Goal: Task Accomplishment & Management: Complete application form

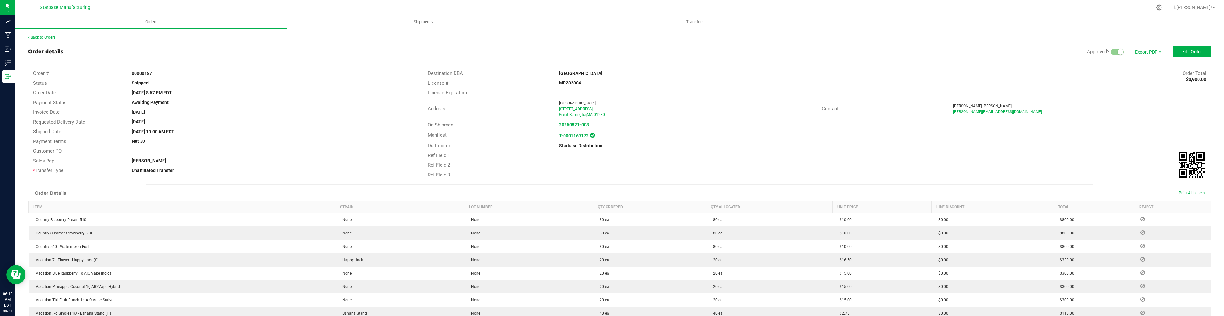
click at [49, 35] on link "Back to Orders" at bounding box center [41, 37] width 27 height 4
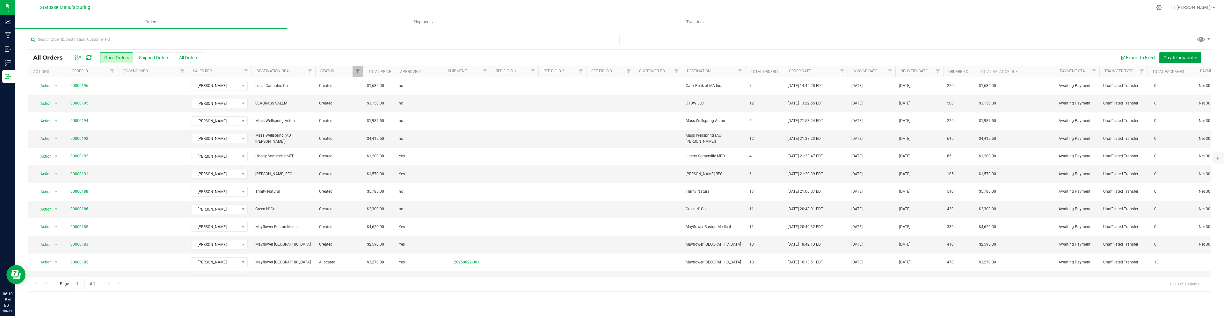
click at [1174, 60] on span "Create new order" at bounding box center [1180, 57] width 34 height 5
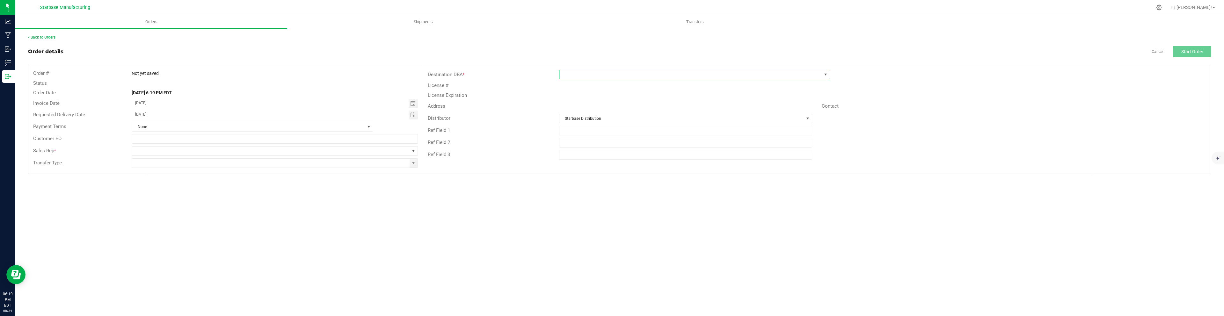
click at [629, 76] on span at bounding box center [690, 74] width 262 height 9
type input "blo"
click at [617, 113] on li "Blossom Flower LLC" at bounding box center [694, 112] width 270 height 11
click at [382, 162] on input at bounding box center [270, 163] width 277 height 9
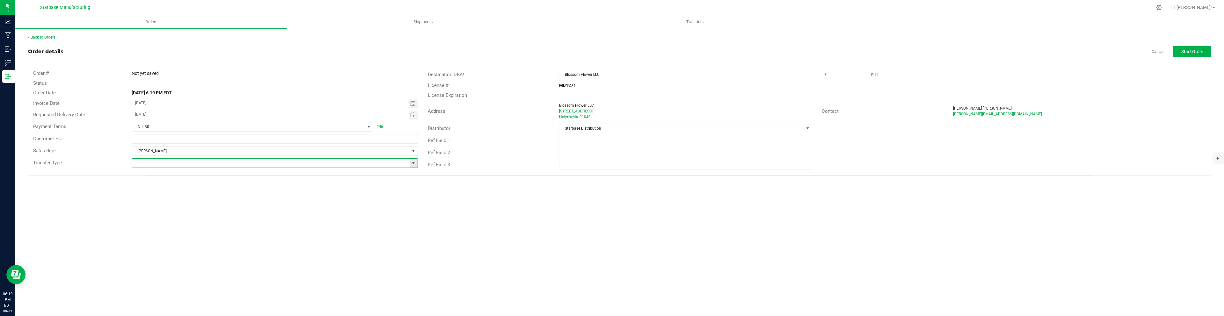
click at [414, 164] on span at bounding box center [413, 163] width 5 height 5
click at [302, 214] on li "Unaffiliated Transfer" at bounding box center [274, 218] width 285 height 11
type input "Unaffiliated Transfer"
click at [1190, 53] on span "Start Order" at bounding box center [1192, 51] width 22 height 5
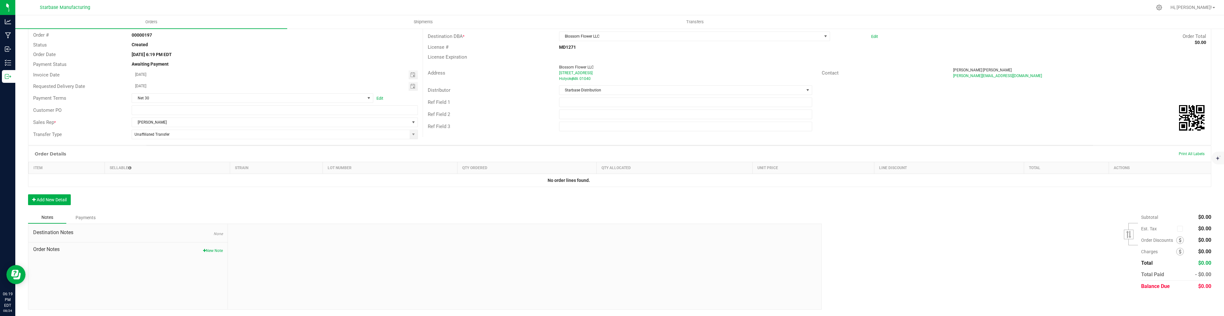
scroll to position [37, 0]
click at [210, 252] on button "New Note" at bounding box center [213, 252] width 20 height 6
click at [776, 242] on small at bounding box center [777, 242] width 6 height 6
click at [633, 253] on input "Note Title" at bounding box center [525, 252] width 584 height 10
type input "Missing New SKUS"
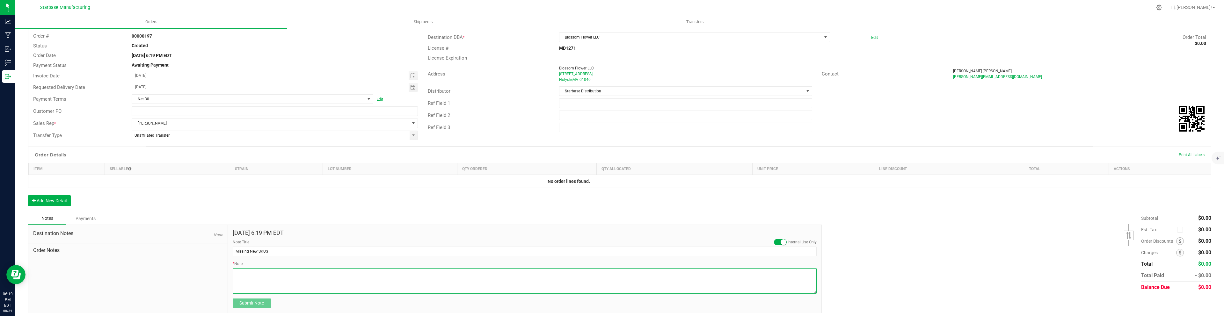
click at [525, 272] on textarea "* Note" at bounding box center [525, 280] width 584 height 25
click at [282, 272] on textarea "* Note" at bounding box center [525, 280] width 584 height 25
click at [323, 273] on textarea "* Note" at bounding box center [525, 280] width 584 height 25
type textarea "Need to add Garlic Sundae & Pie Driver 10pks"
click at [248, 302] on span "Submit Note" at bounding box center [251, 303] width 25 height 5
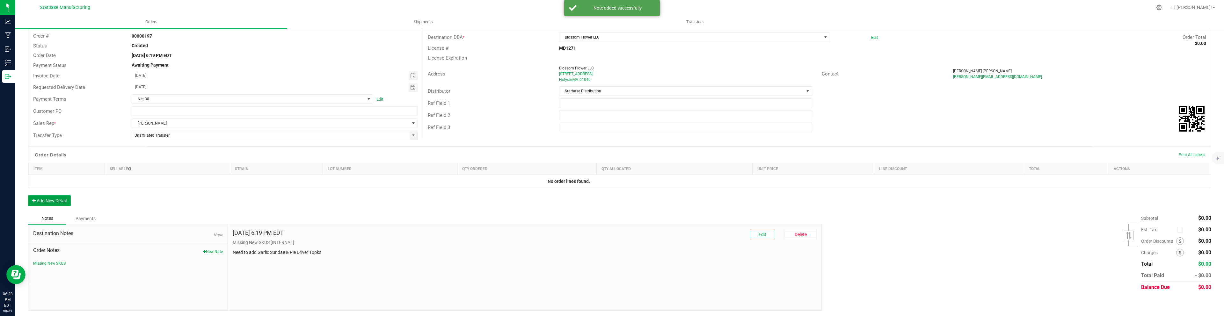
click at [44, 202] on button "Add New Detail" at bounding box center [49, 200] width 43 height 11
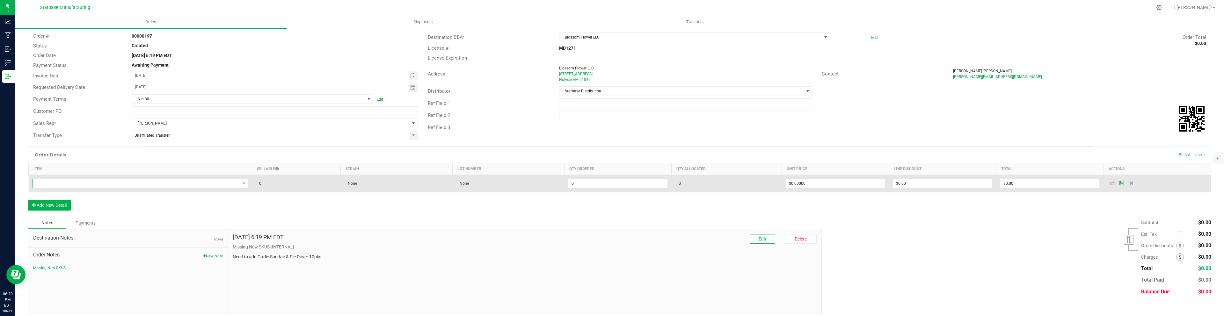
click at [76, 182] on span "NO DATA FOUND" at bounding box center [136, 183] width 207 height 9
type input "blue"
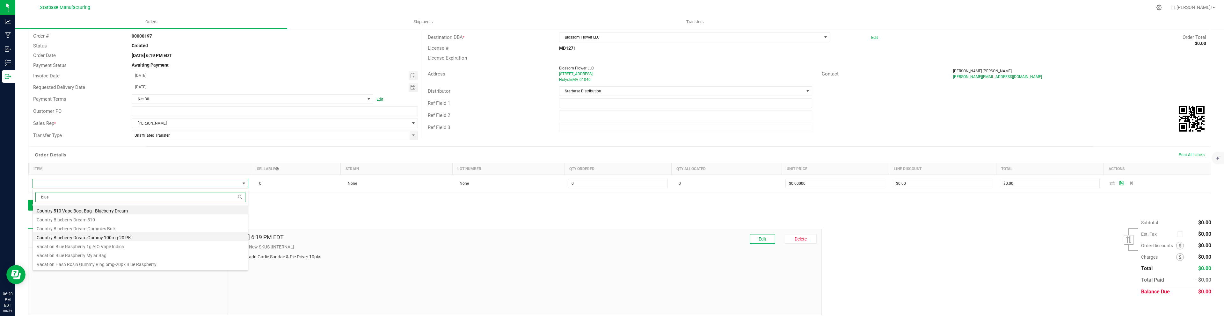
click at [92, 238] on li "Country Blueberry Dream Gummy 100mg-20 PK" at bounding box center [140, 236] width 215 height 9
type input "0 ea"
type input "$10.00000"
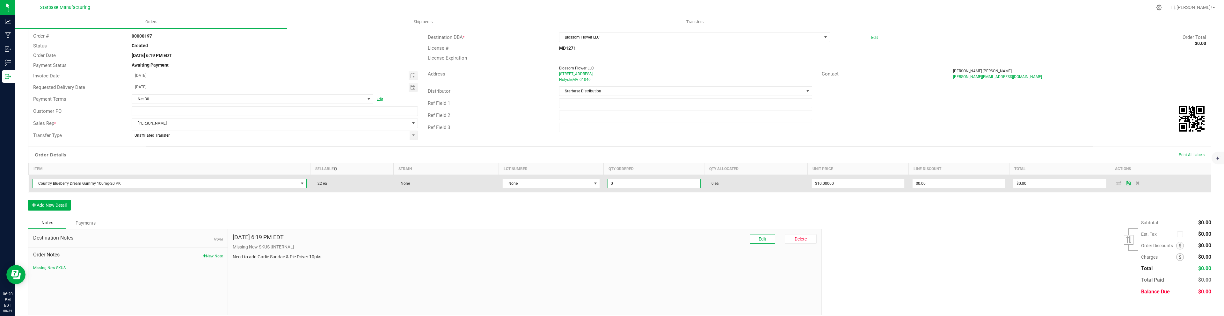
click at [628, 185] on input "0" at bounding box center [654, 183] width 92 height 9
type input "20 ea"
type input "10"
type input "$200.00"
click at [818, 183] on input "10" at bounding box center [858, 183] width 92 height 9
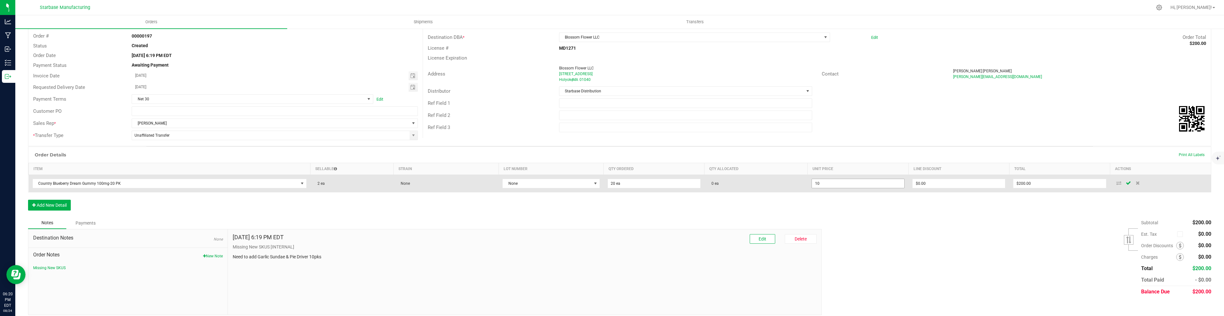
click at [836, 183] on input "10" at bounding box center [858, 183] width 92 height 9
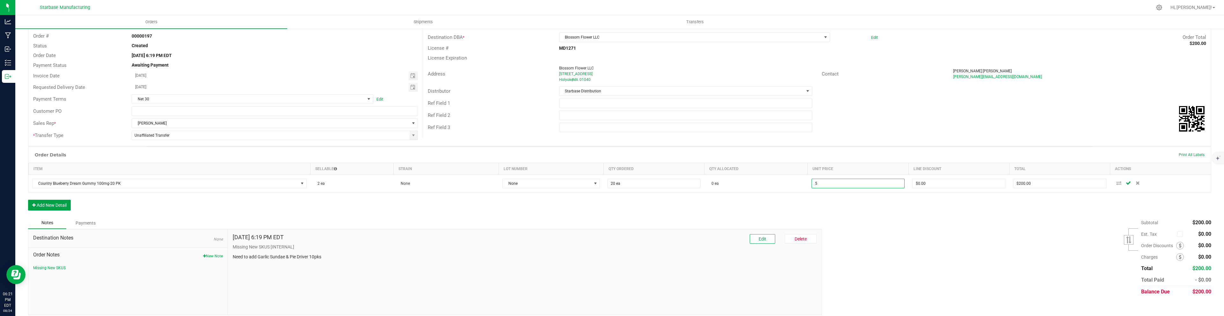
type input "$5.00000"
type input "$100.00"
click at [53, 206] on button "Add New Detail" at bounding box center [49, 205] width 43 height 11
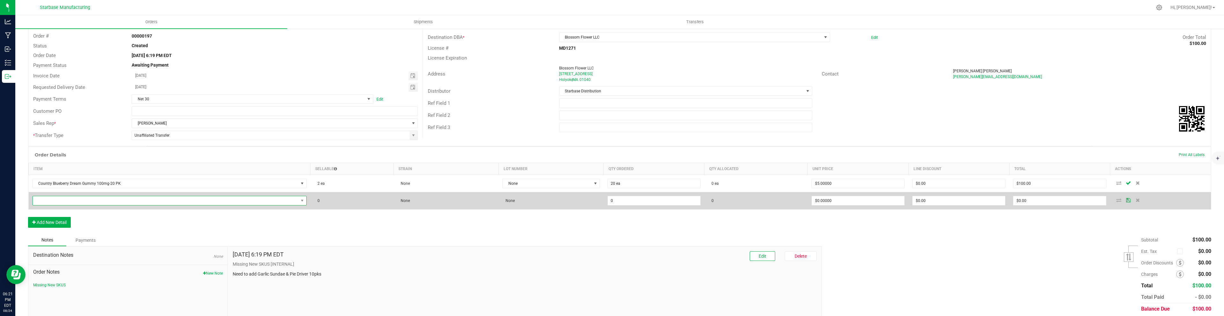
click at [60, 205] on span "NO DATA FOUND" at bounding box center [170, 201] width 274 height 10
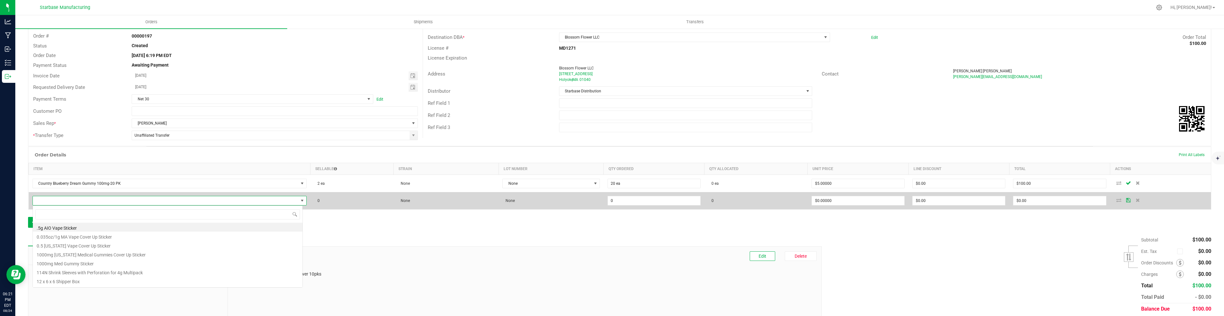
scroll to position [10, 270]
type input "summer"
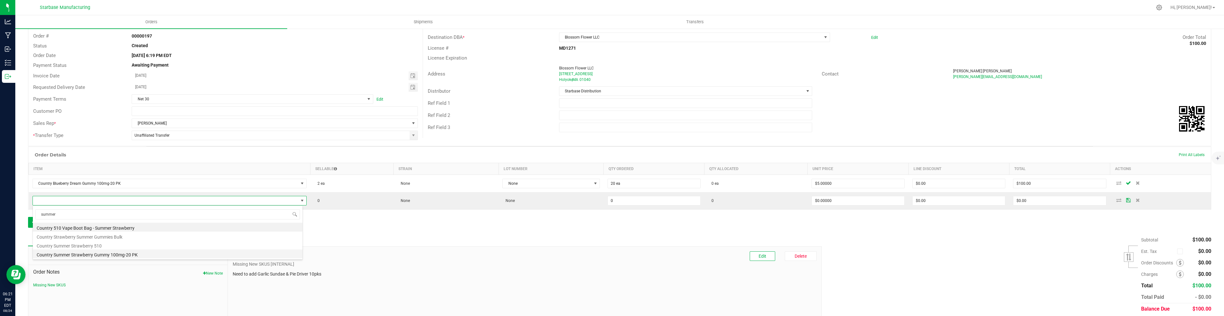
click at [83, 254] on li "Country Summer Strawberry Gummy 100mg-20 PK" at bounding box center [168, 254] width 270 height 9
type input "0 ea"
type input "$10.00000"
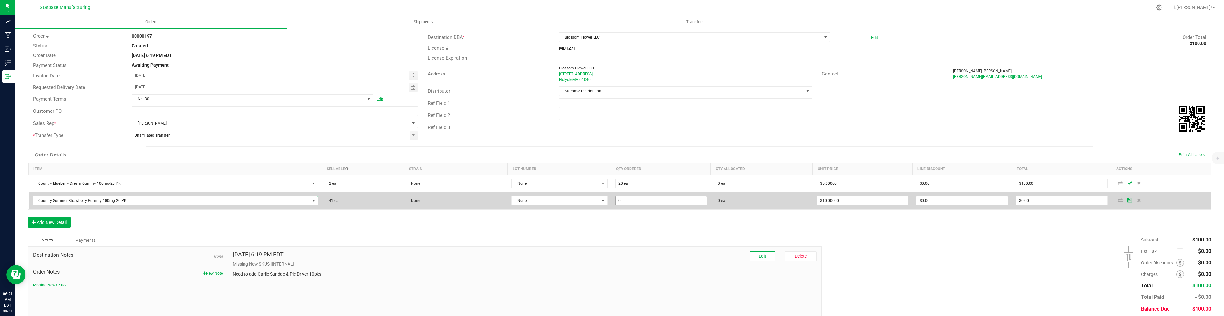
click at [619, 201] on input "0" at bounding box center [660, 200] width 91 height 9
type input "20 ea"
type input "10"
type input "$200.00"
click at [825, 198] on input "10" at bounding box center [862, 200] width 91 height 9
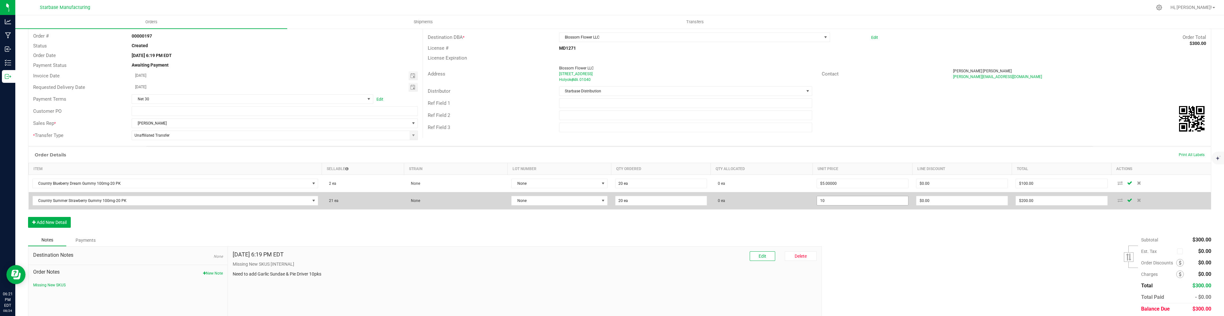
click at [821, 200] on input "10" at bounding box center [862, 200] width 91 height 9
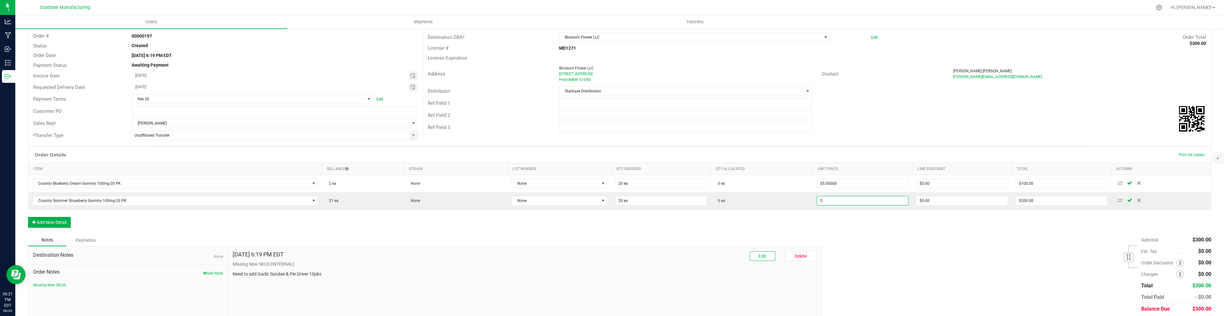
type input "$5.00000"
type input "$100.00"
click at [774, 216] on div "Order Details Print All Labels Item Sellable Strain Lot Number Qty Ordered Qty …" at bounding box center [619, 191] width 1183 height 88
click at [41, 221] on button "Add New Detail" at bounding box center [49, 222] width 43 height 11
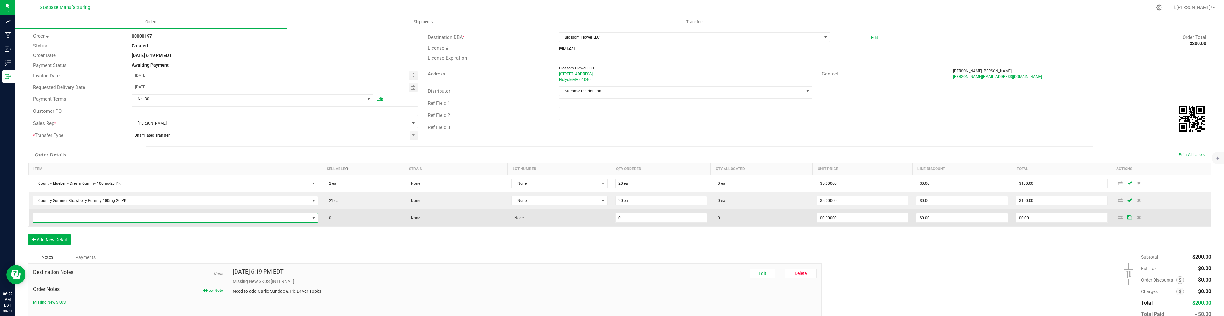
click at [66, 218] on span "NO DATA FOUND" at bounding box center [171, 218] width 277 height 9
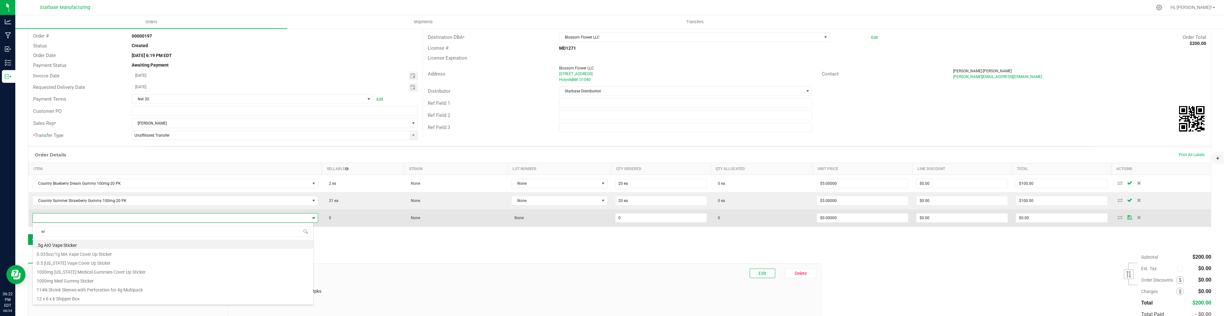
type input "win"
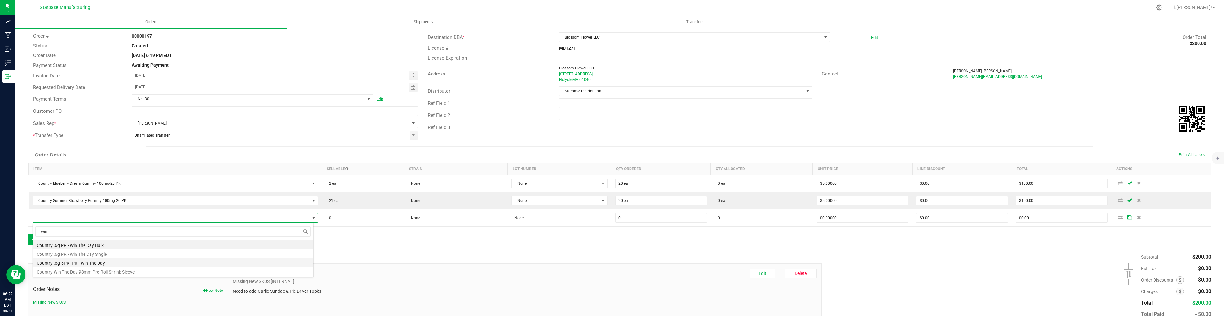
click at [80, 261] on li "Country .6g-6PK- PR - Win The Day" at bounding box center [173, 262] width 280 height 9
type input "0 ea"
type input "$12.50000"
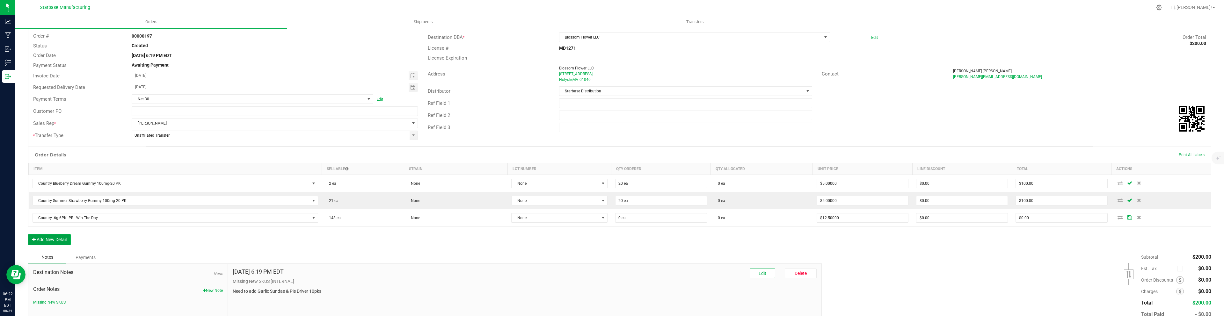
click at [57, 239] on button "Add New Detail" at bounding box center [49, 239] width 43 height 11
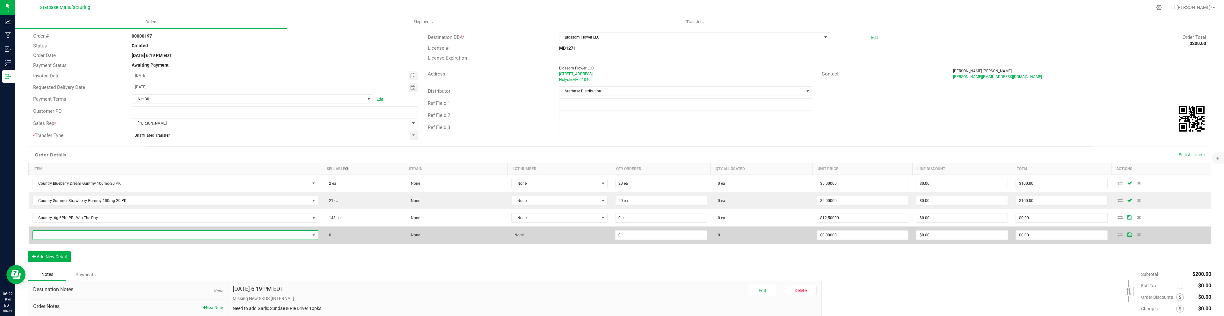
click at [57, 237] on span "NO DATA FOUND" at bounding box center [171, 235] width 277 height 9
type input "good"
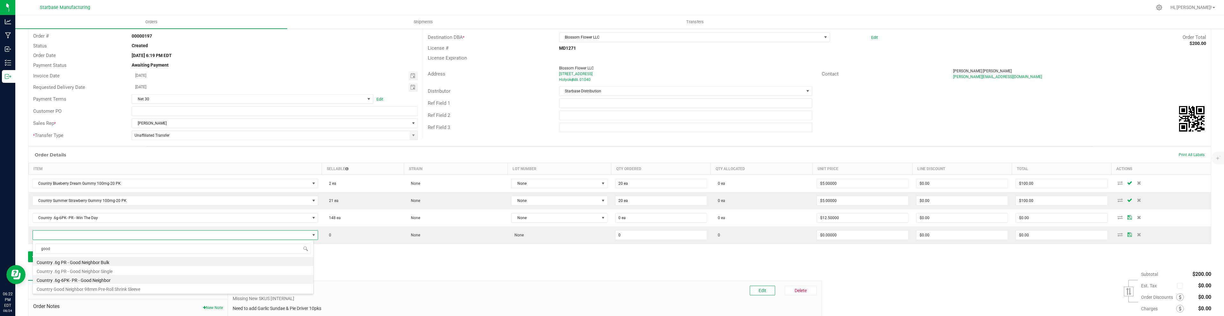
click at [70, 280] on li "Country .6g-6PK- PR - Good Neighbor" at bounding box center [173, 279] width 280 height 9
type input "0 ea"
type input "$12.50000"
click at [57, 259] on button "Add New Detail" at bounding box center [49, 256] width 43 height 11
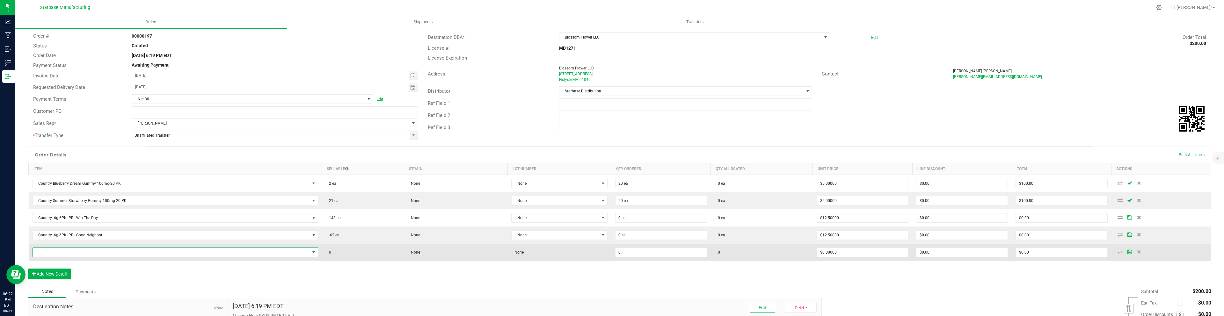
click at [58, 252] on span "NO DATA FOUND" at bounding box center [171, 252] width 277 height 9
type input "snake"
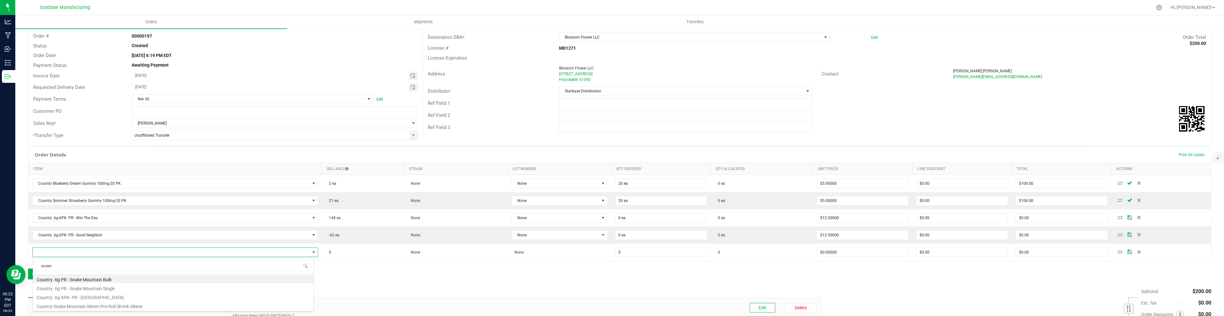
click at [76, 295] on li "Country .6g-6PK- PR - [GEOGRAPHIC_DATA]" at bounding box center [173, 296] width 280 height 9
type input "0 ea"
type input "$12.50000"
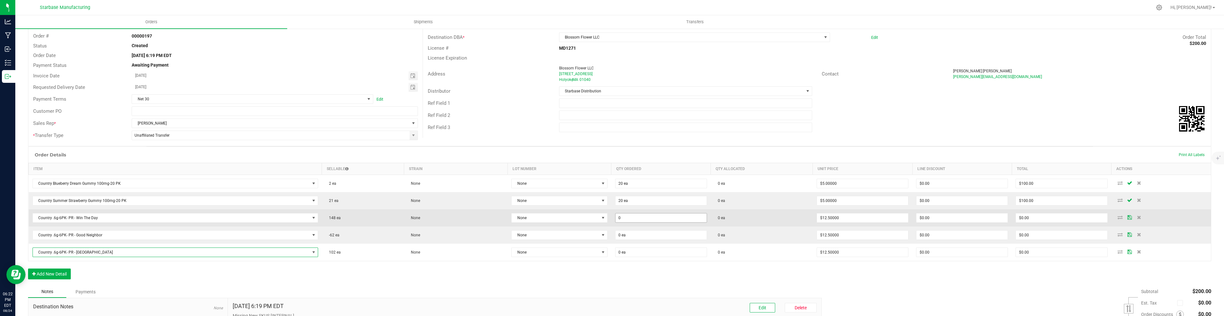
click at [650, 218] on input "0" at bounding box center [660, 218] width 91 height 9
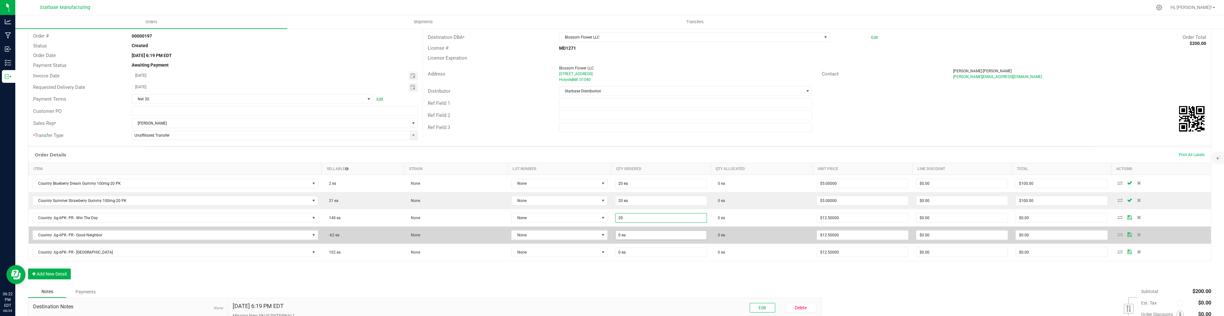
type input "20 ea"
type input "$250.00"
click at [647, 231] on input "0" at bounding box center [660, 235] width 91 height 9
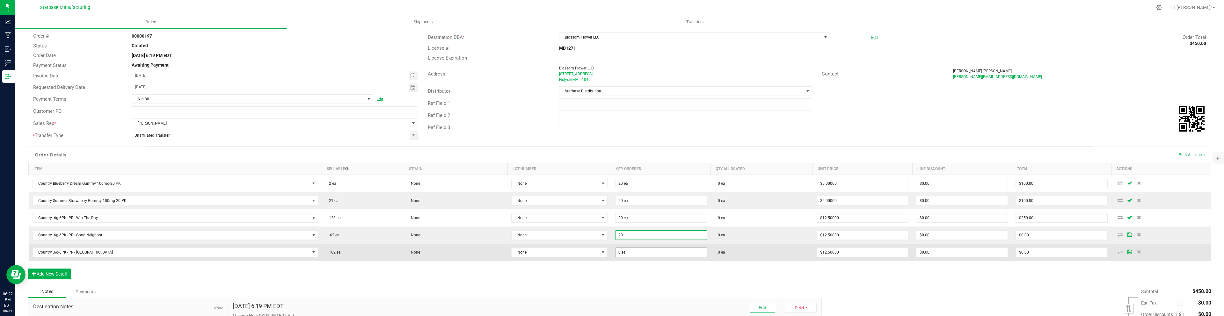
type input "20 ea"
type input "$250.00"
click at [637, 250] on input "0" at bounding box center [660, 252] width 91 height 9
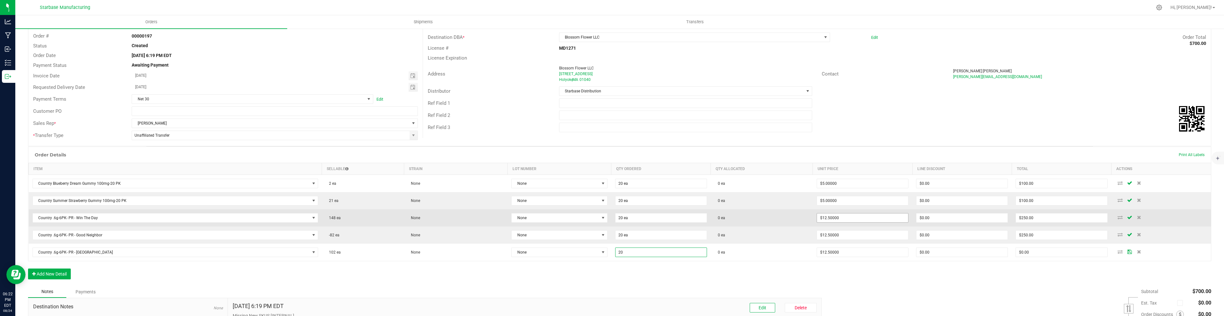
type input "20 ea"
type input "$250.00"
click at [835, 217] on input "12.5" at bounding box center [862, 218] width 91 height 9
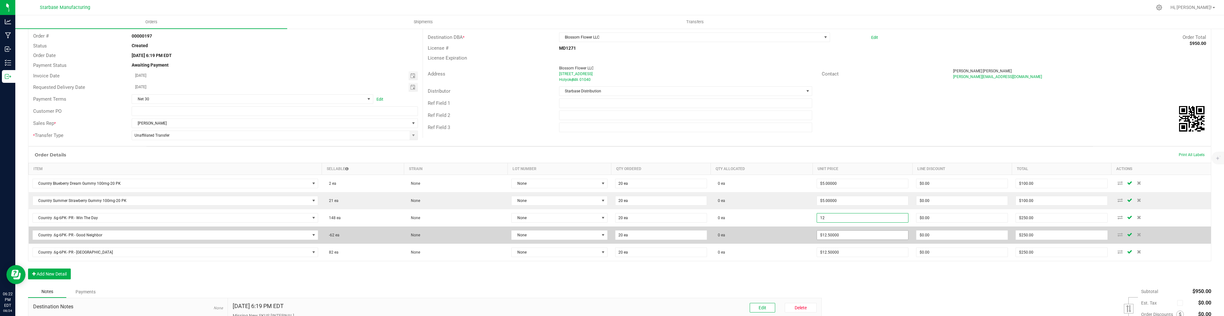
type input "$12.00000"
type input "$240.00"
click at [838, 237] on input "12.5" at bounding box center [862, 235] width 91 height 9
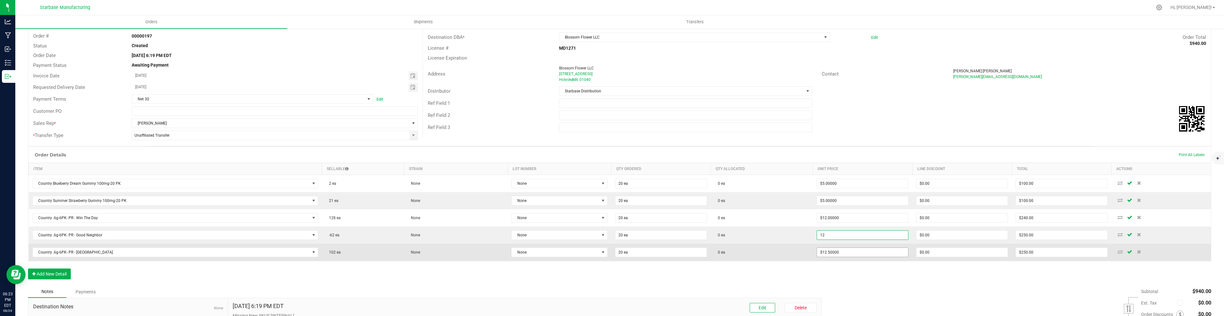
type input "$12.00000"
type input "$240.00"
click at [833, 252] on input "12.5" at bounding box center [862, 252] width 91 height 9
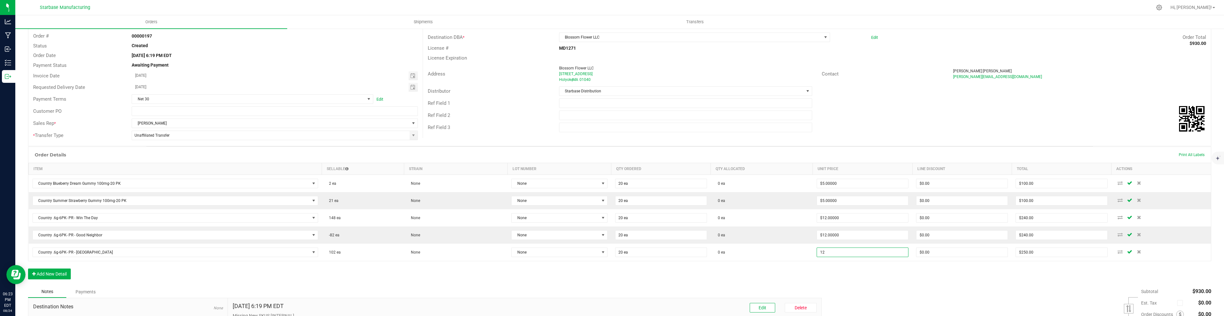
type input "$12.00000"
type input "$240.00"
click at [700, 286] on div "Notes Payments" at bounding box center [422, 292] width 789 height 12
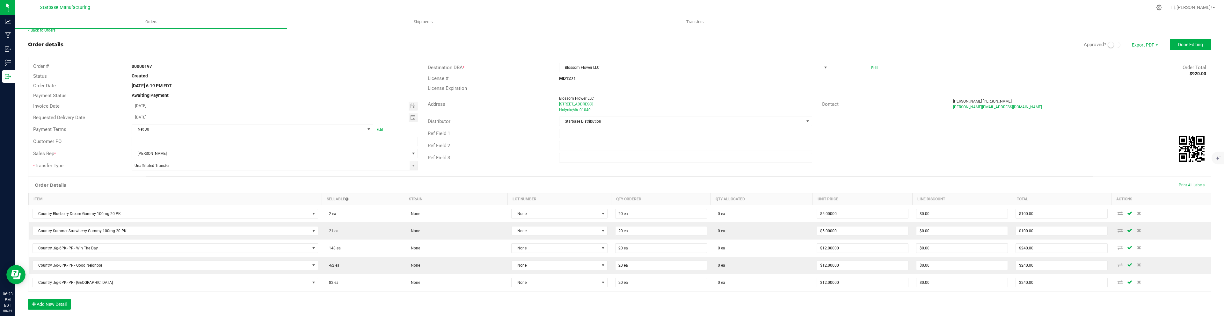
scroll to position [0, 0]
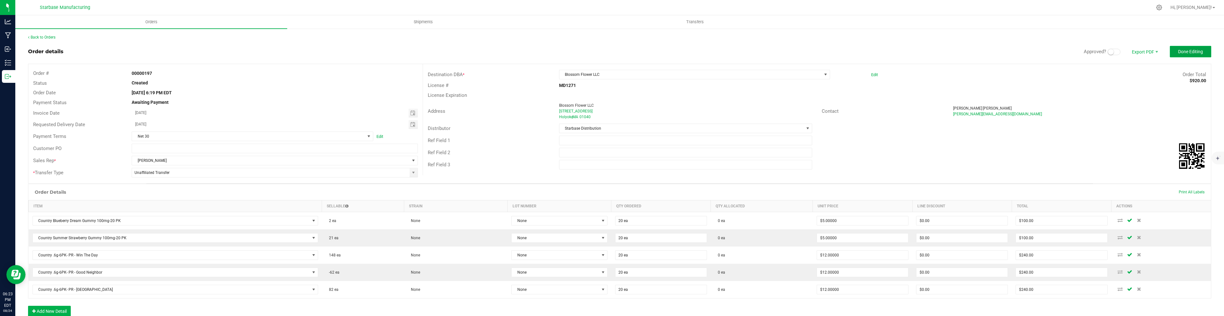
click at [1196, 52] on span "Done Editing" at bounding box center [1190, 51] width 25 height 5
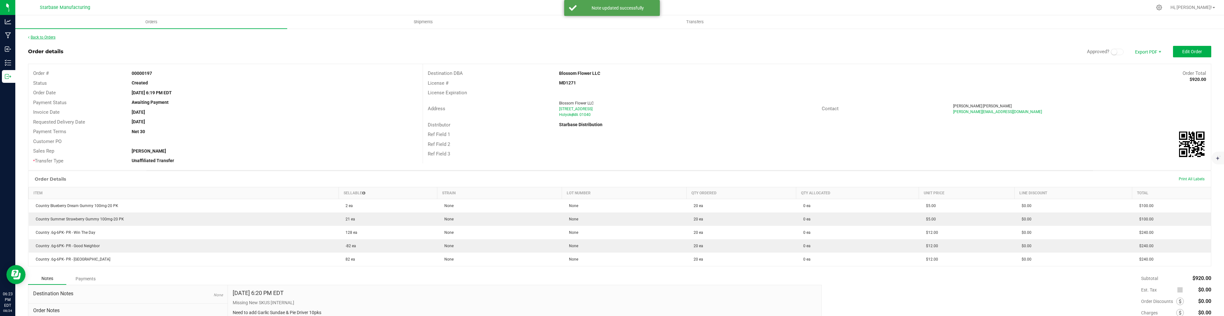
click at [49, 39] on link "Back to Orders" at bounding box center [41, 37] width 27 height 4
